Goal: Find specific page/section: Find specific page/section

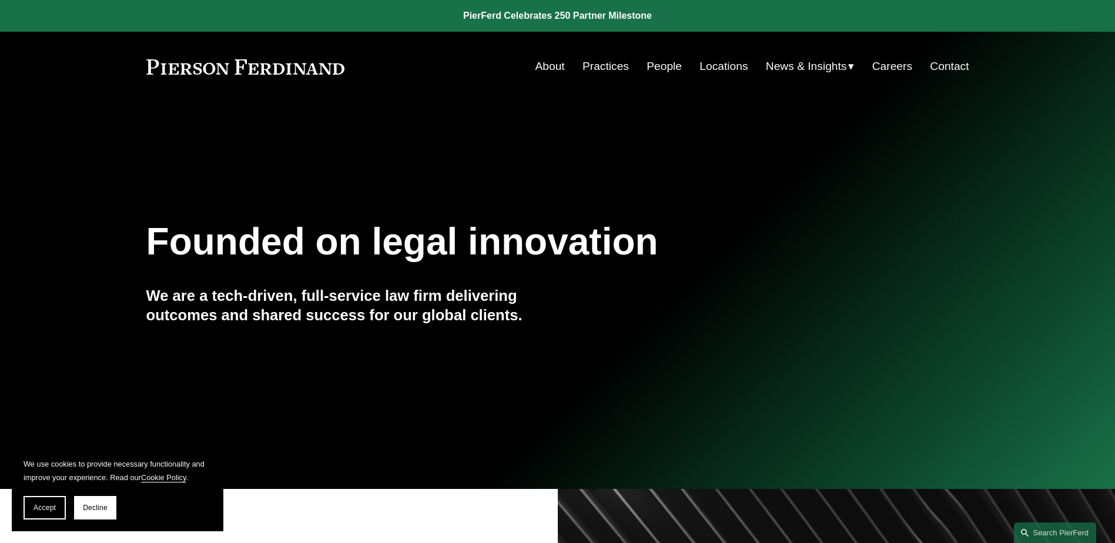
click at [712, 65] on link "Locations" at bounding box center [723, 66] width 48 height 22
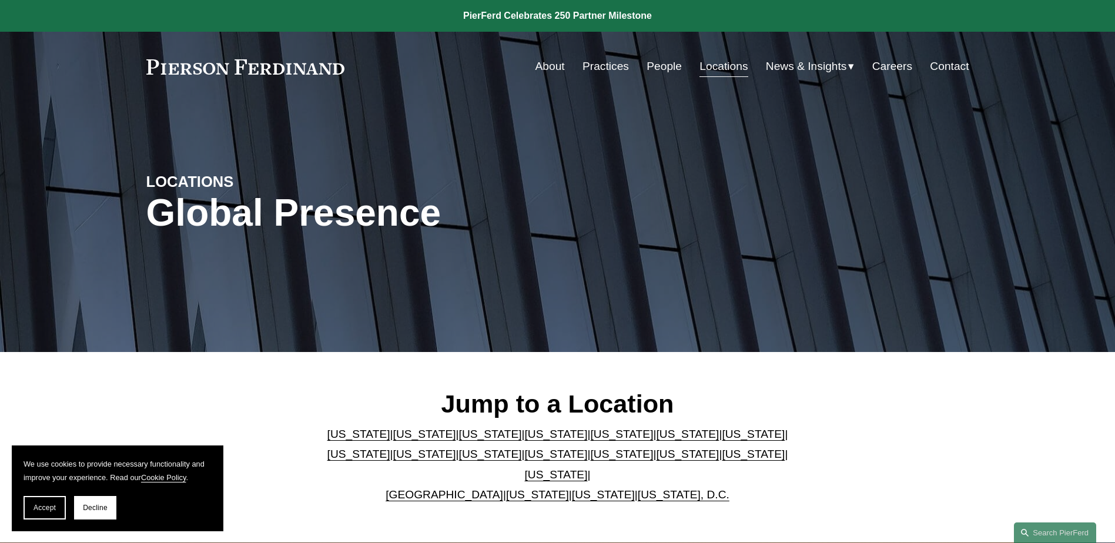
click at [656, 63] on link "People" at bounding box center [663, 66] width 35 height 22
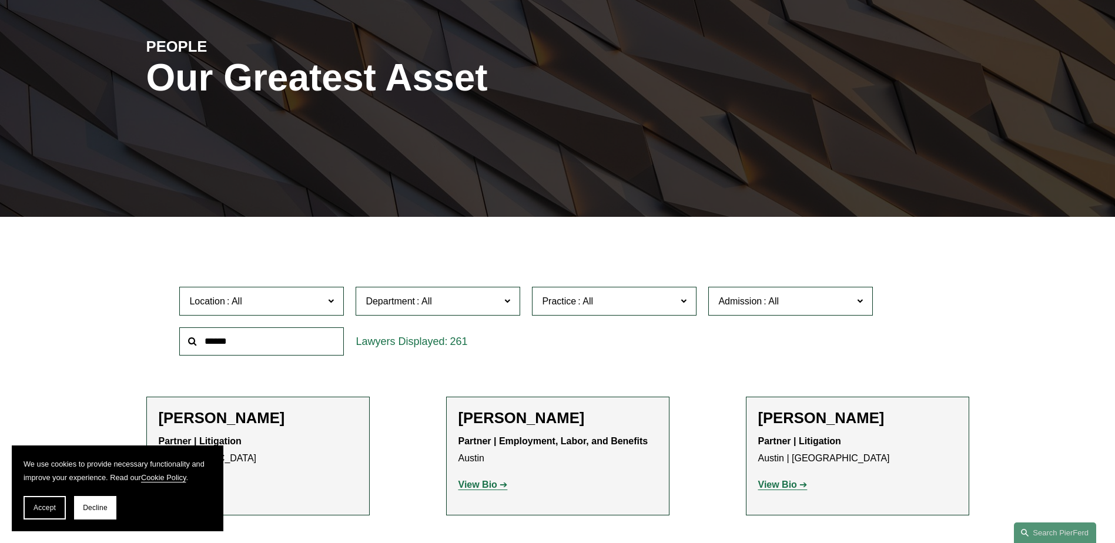
scroll to position [176, 0]
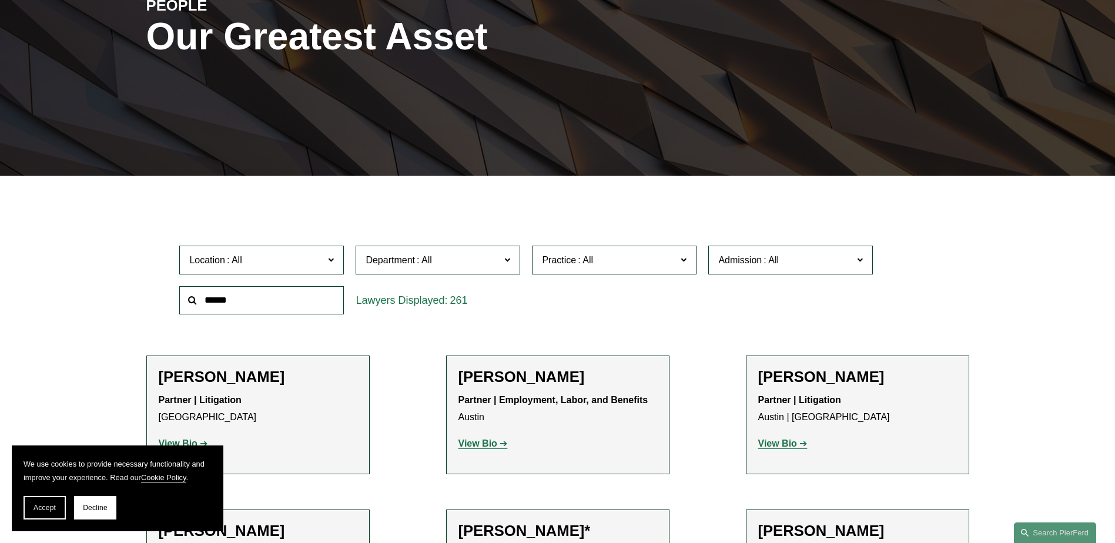
click at [261, 308] on input "text" at bounding box center [261, 300] width 165 height 29
type input "**********"
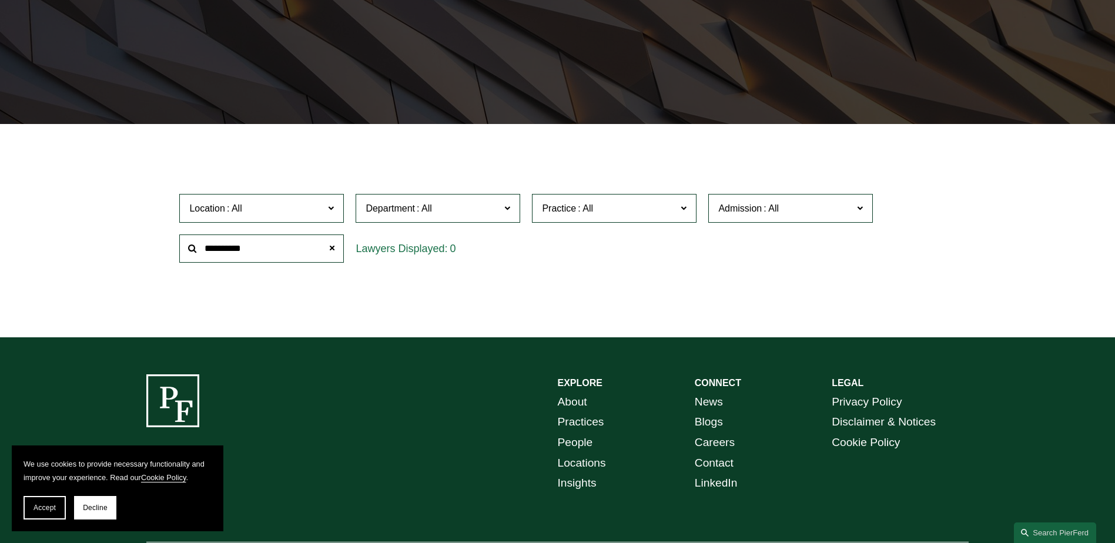
scroll to position [292, 0]
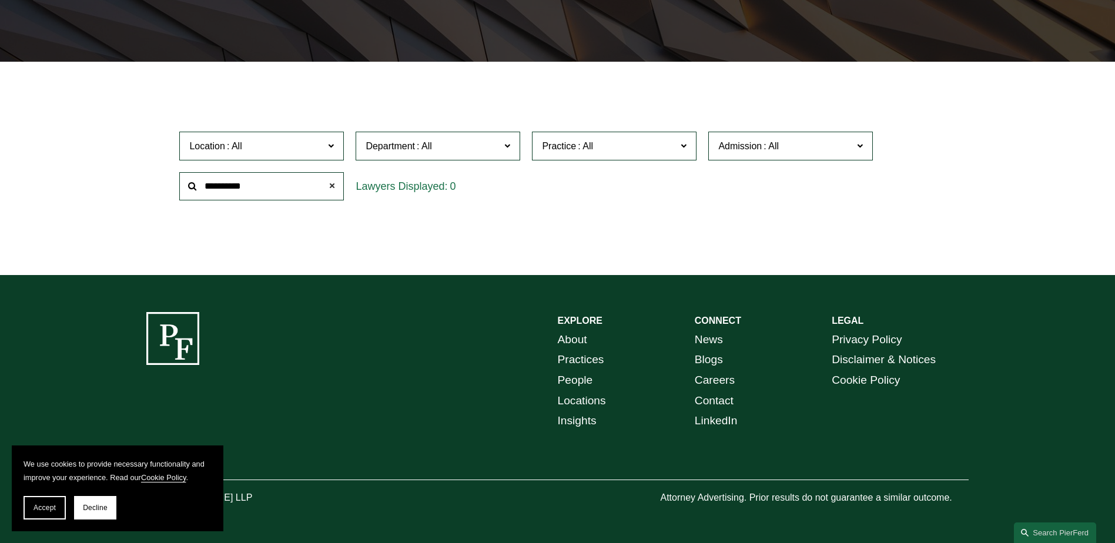
click at [331, 183] on span at bounding box center [332, 187] width 24 height 24
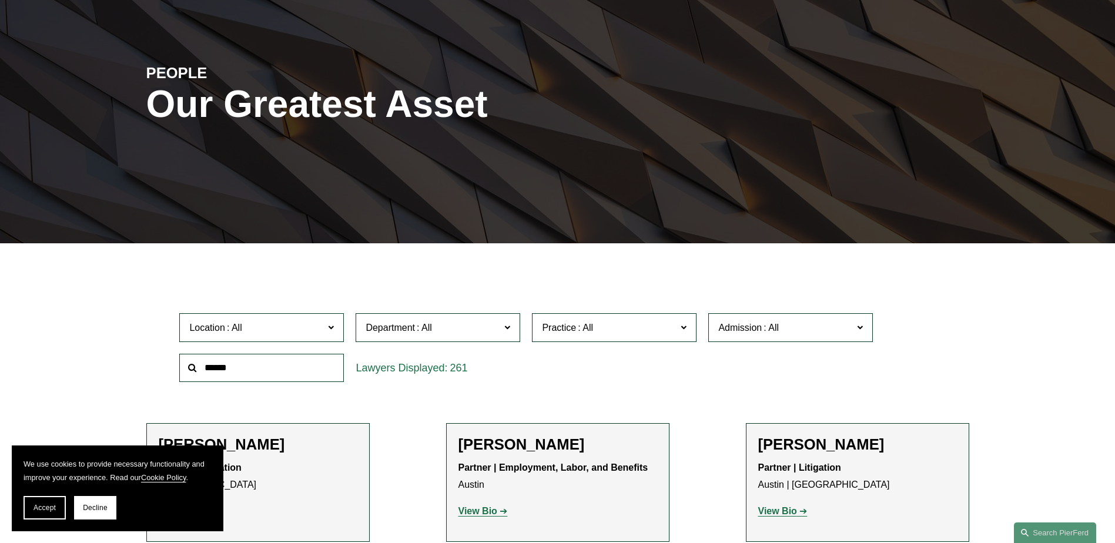
scroll to position [0, 0]
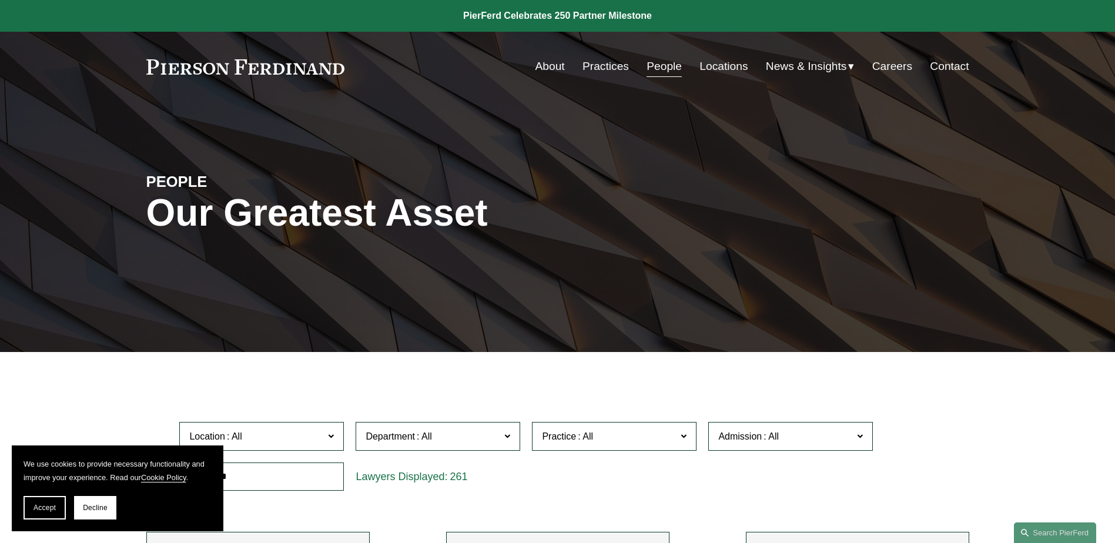
click at [552, 62] on link "About" at bounding box center [549, 66] width 29 height 22
